Goal: Register for event/course

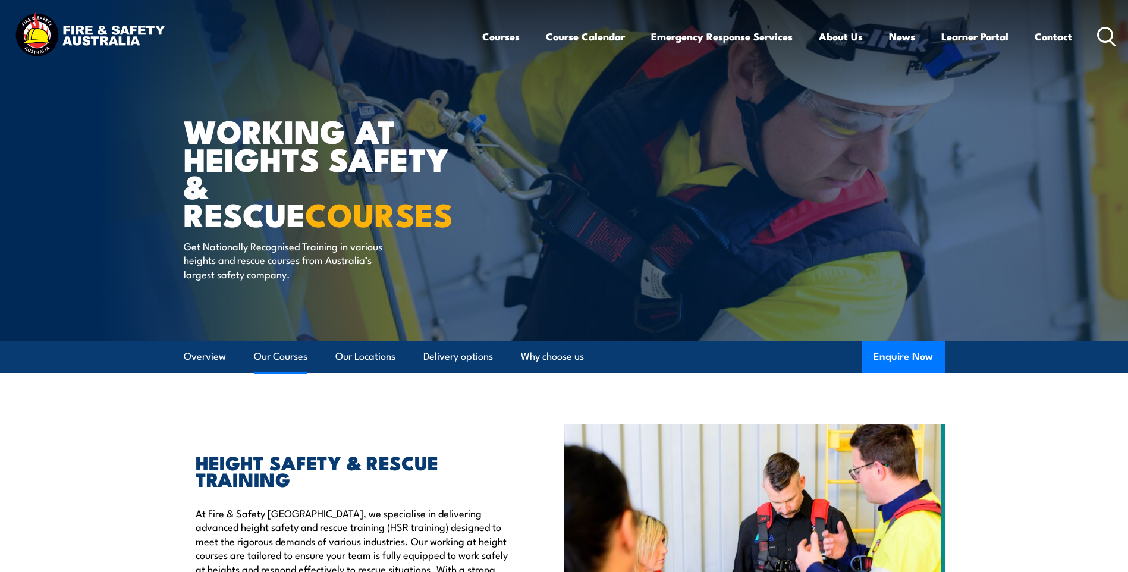
click at [288, 353] on link "Our Courses" at bounding box center [281, 357] width 54 height 32
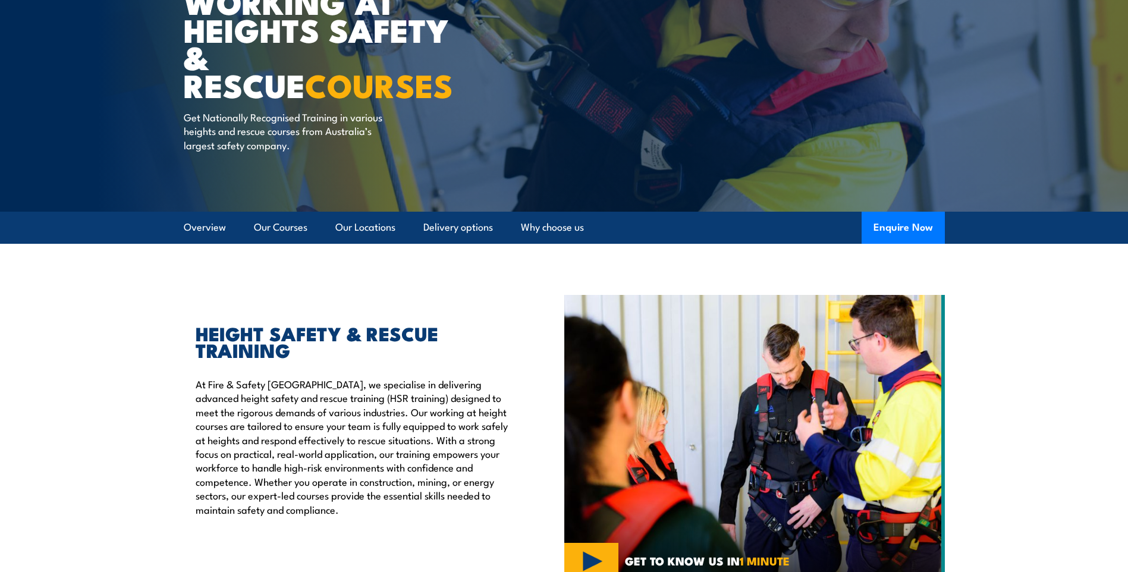
scroll to position [70, 0]
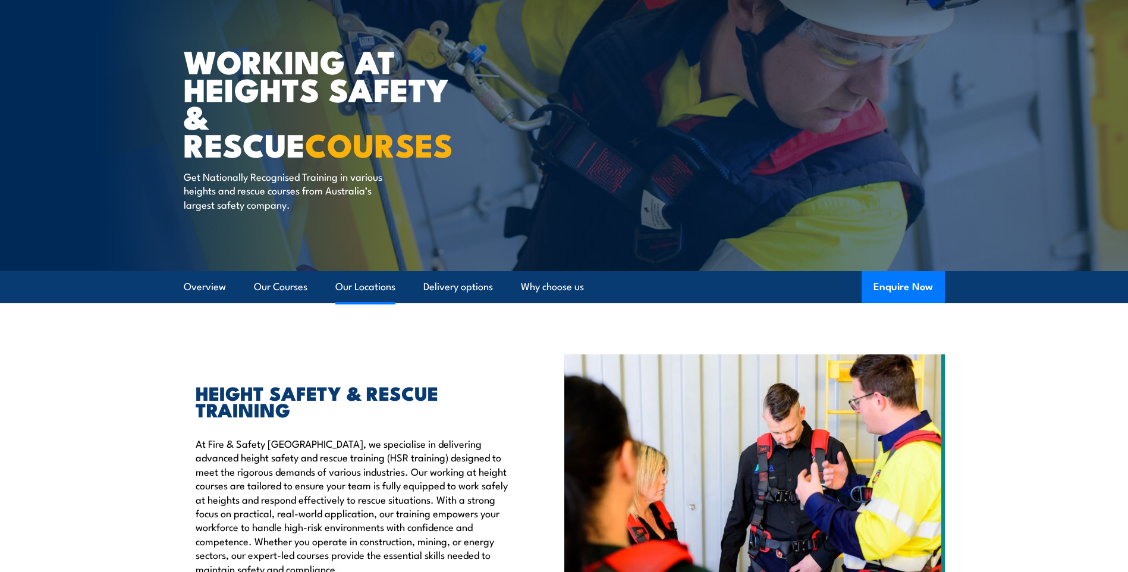
click at [373, 287] on link "Our Locations" at bounding box center [365, 287] width 60 height 32
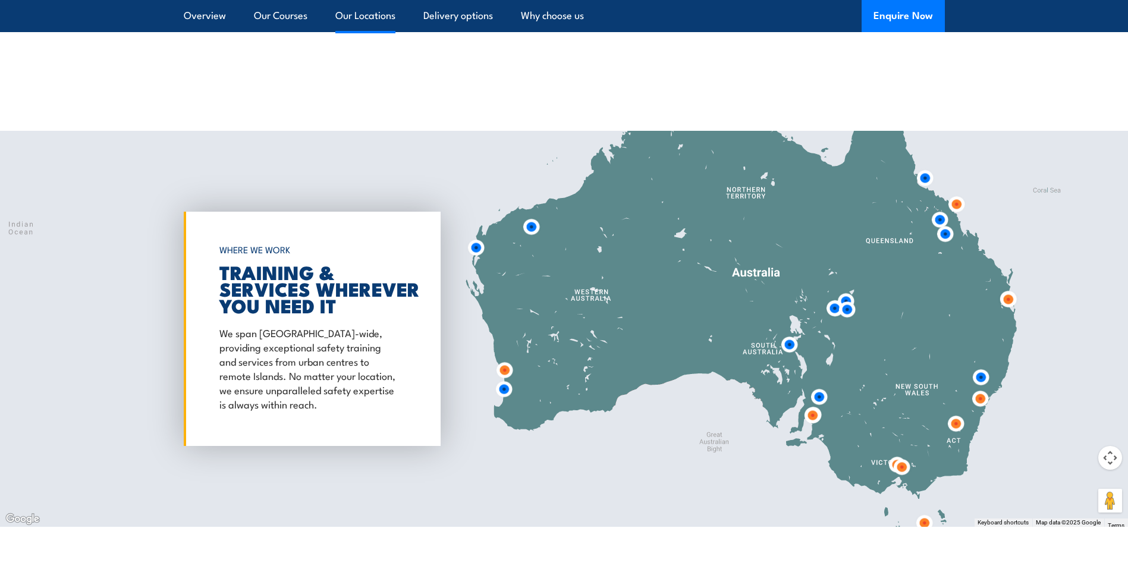
scroll to position [1920, 0]
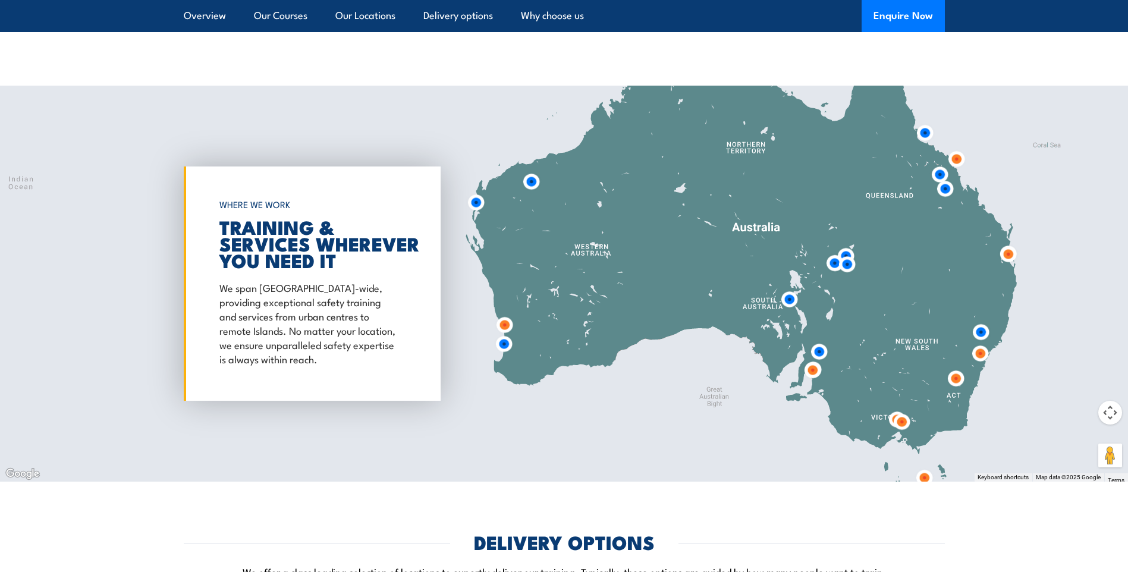
click at [906, 411] on img at bounding box center [902, 422] width 22 height 22
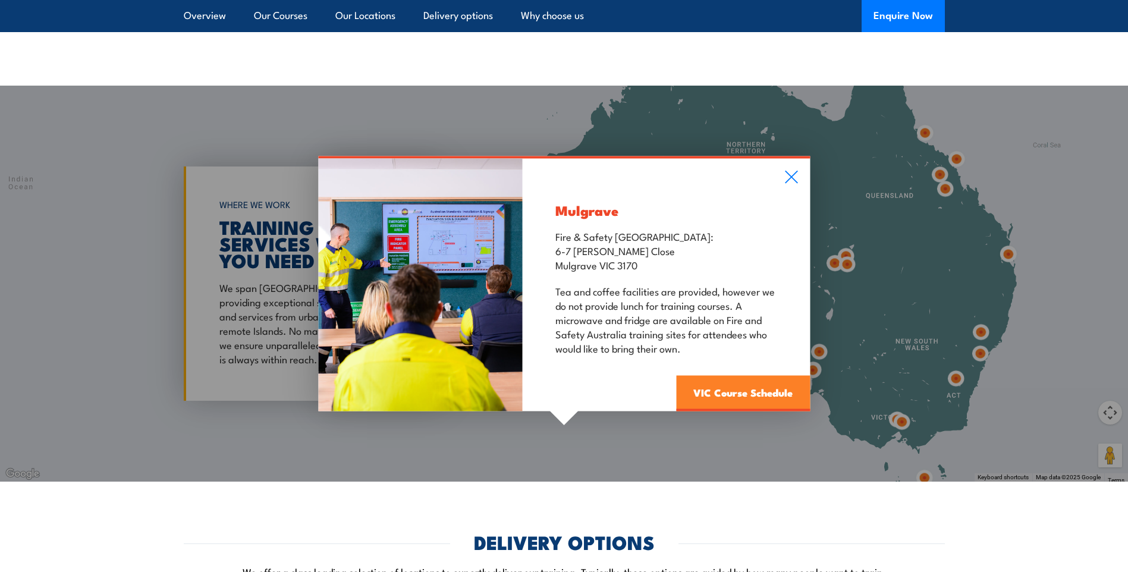
click at [769, 384] on link "VIC Course Schedule" at bounding box center [743, 394] width 134 height 36
